Goal: Transaction & Acquisition: Purchase product/service

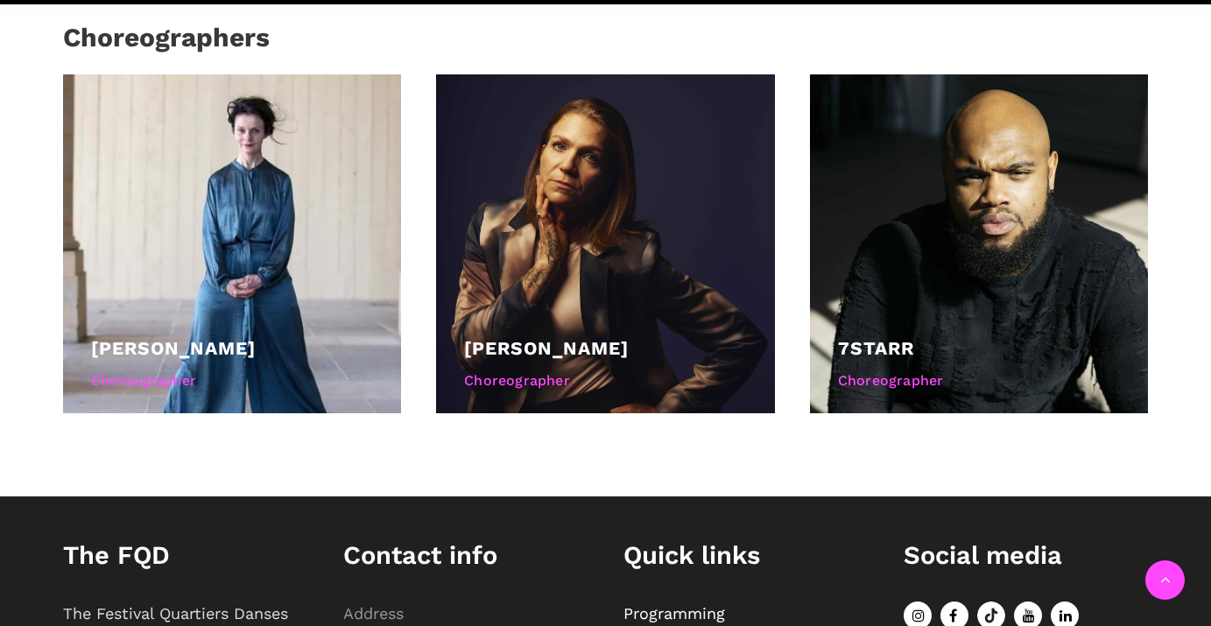
scroll to position [1089, 0]
